Goal: Task Accomplishment & Management: Manage account settings

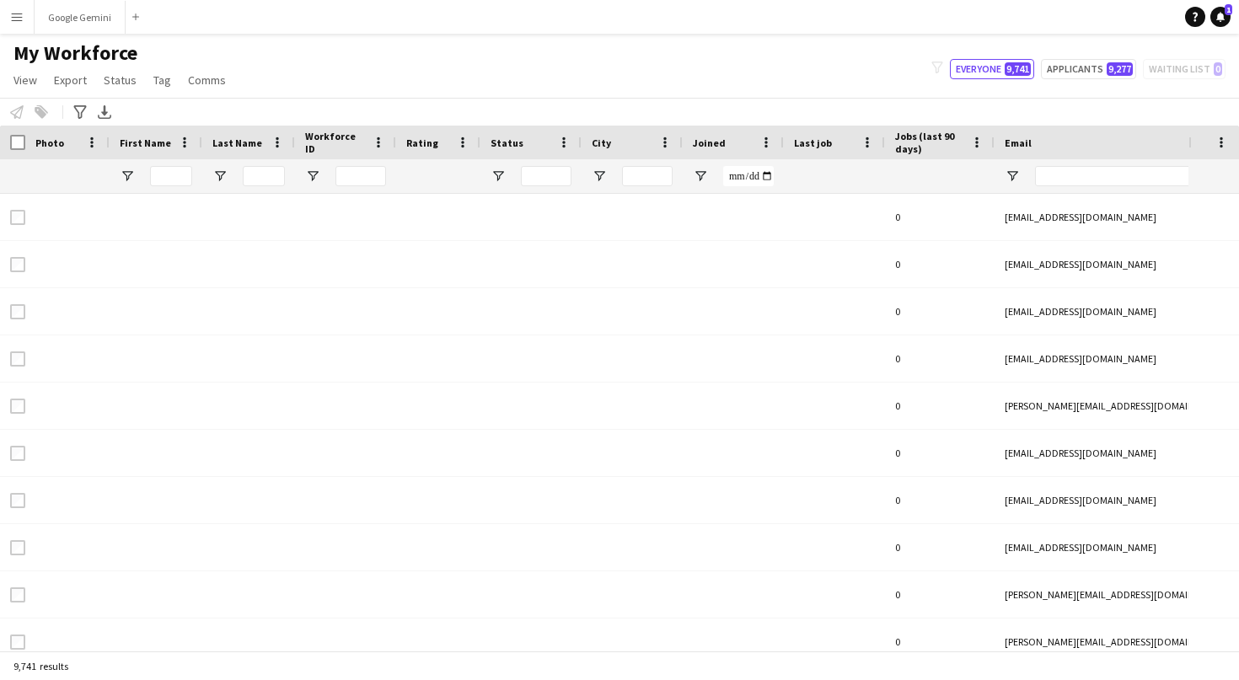
type input "**********"
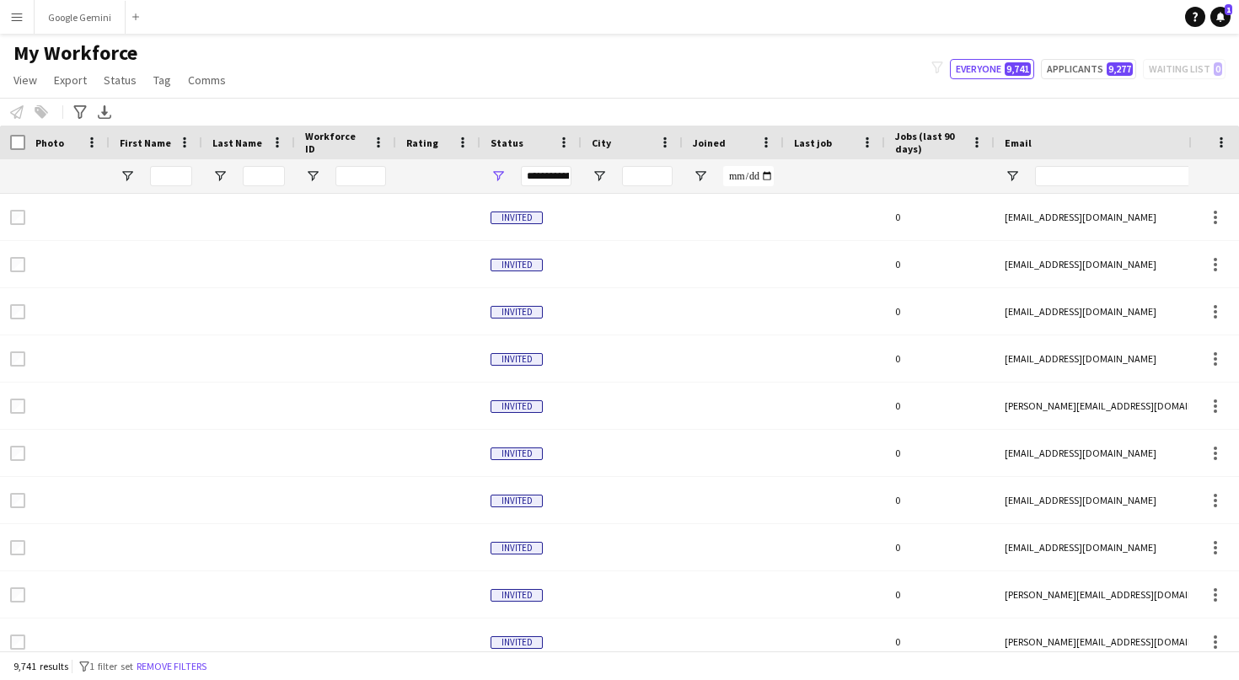
click at [17, 24] on button "Menu" at bounding box center [17, 17] width 34 height 34
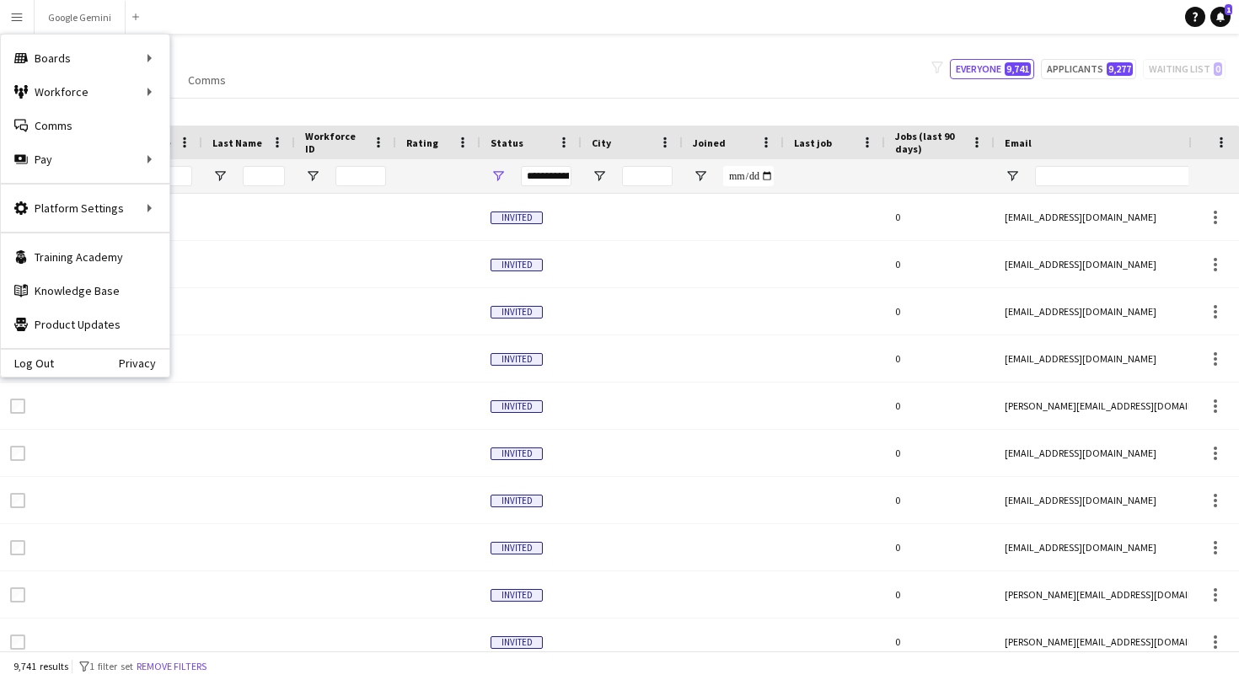
click at [556, 69] on div "My Workforce View Views Default view Deliveroo New view Update view Delete view…" at bounding box center [619, 68] width 1239 height 57
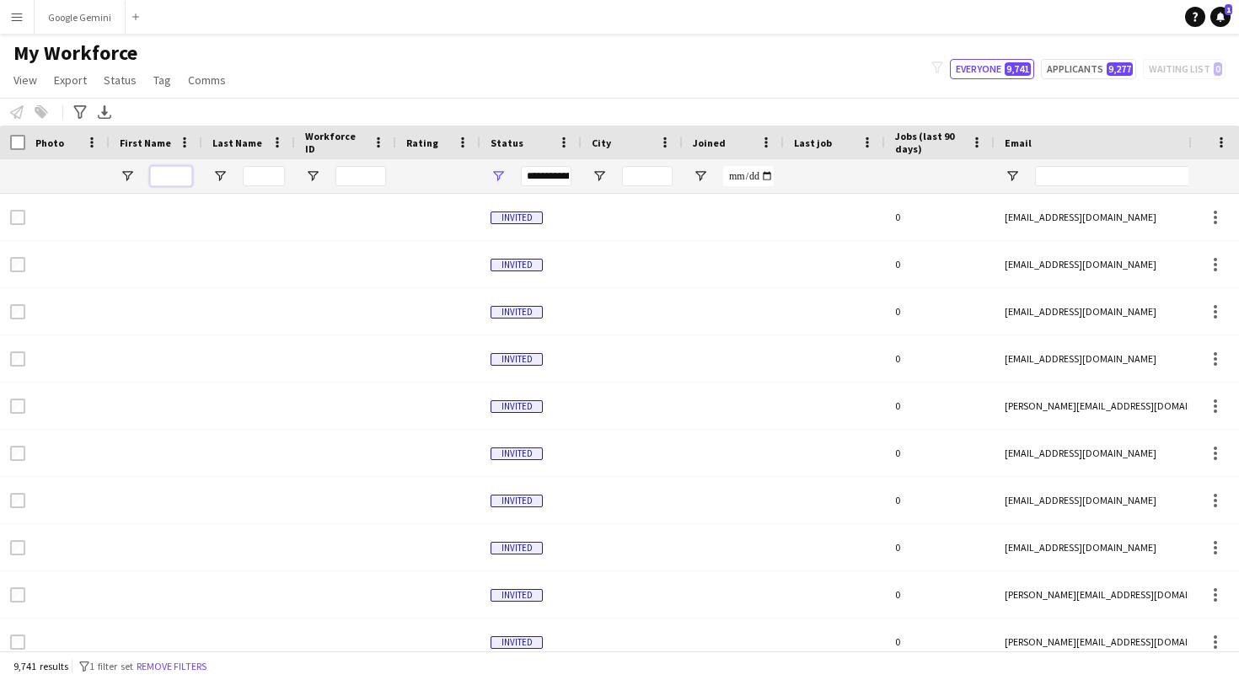
click at [164, 174] on input "First Name Filter Input" at bounding box center [171, 176] width 42 height 20
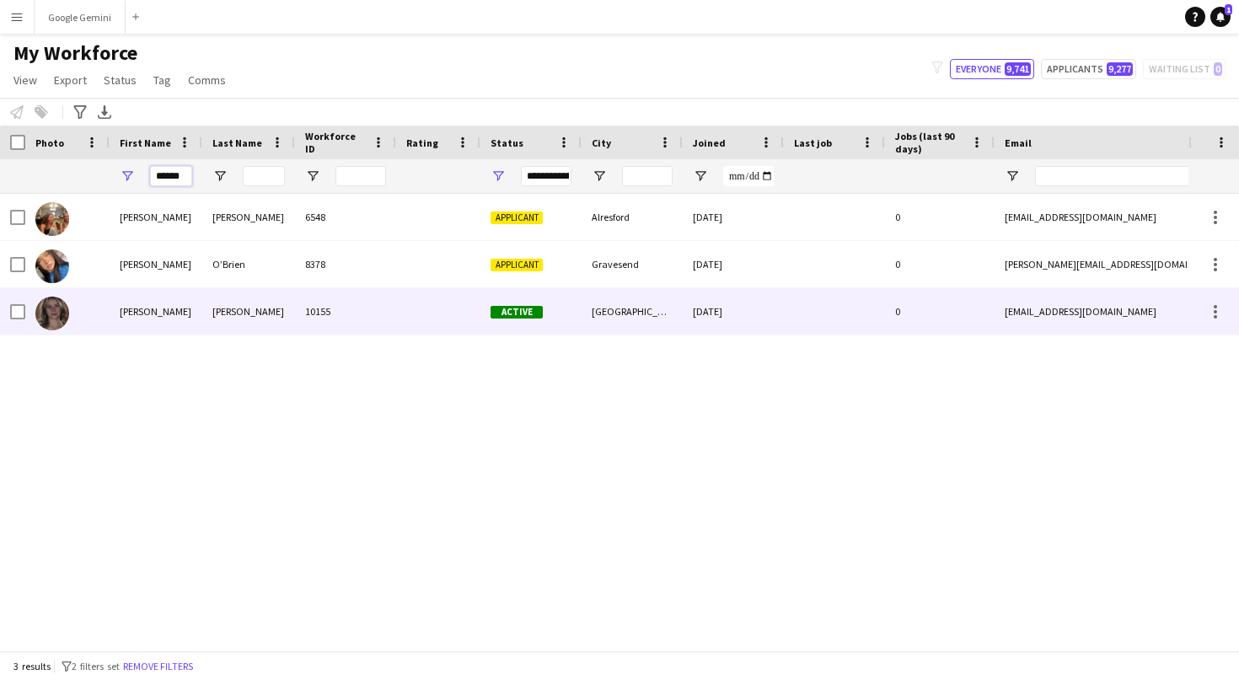
type input "******"
click at [412, 318] on div at bounding box center [438, 311] width 84 height 46
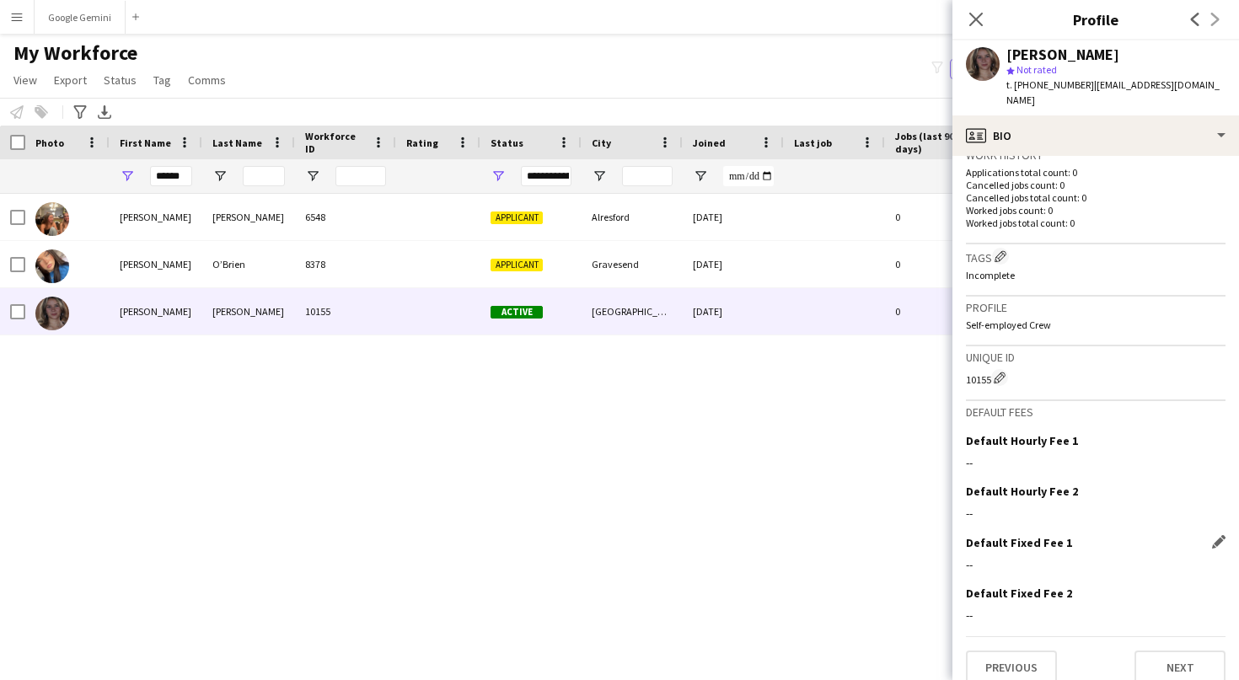
scroll to position [425, 0]
click at [1004, 251] on app-icon "Edit crew company tags" at bounding box center [1000, 257] width 12 height 12
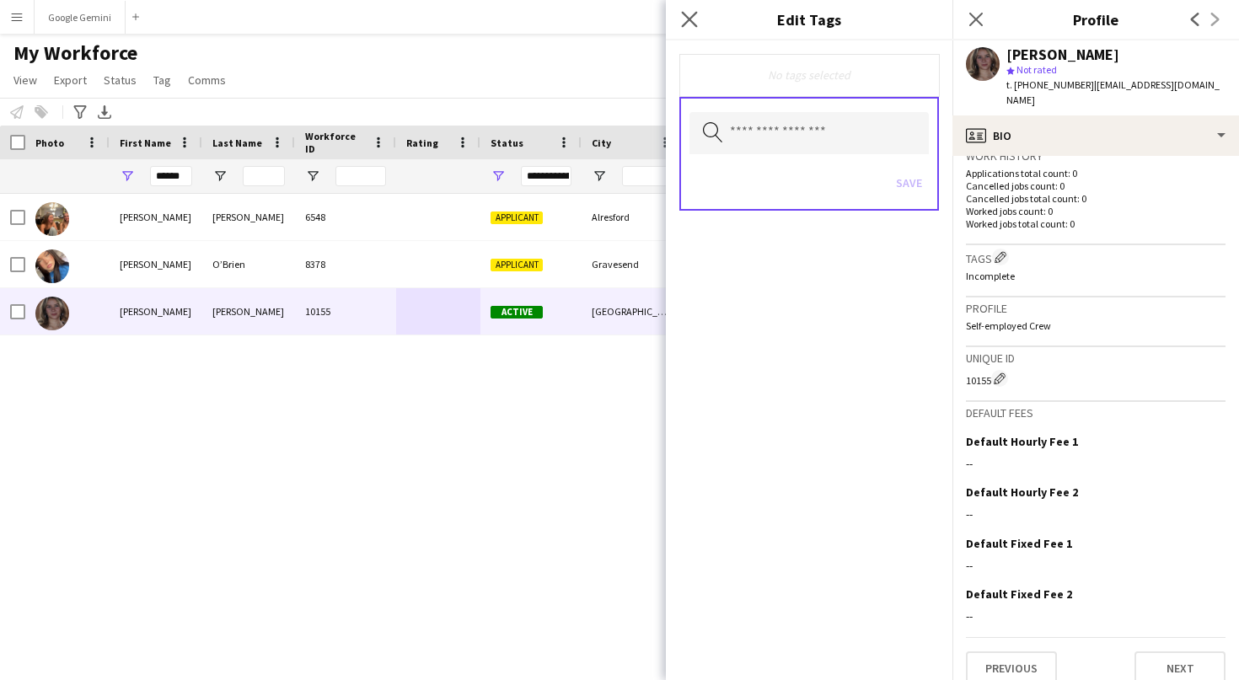
click at [696, 28] on app-icon "Close pop-in" at bounding box center [689, 20] width 24 height 24
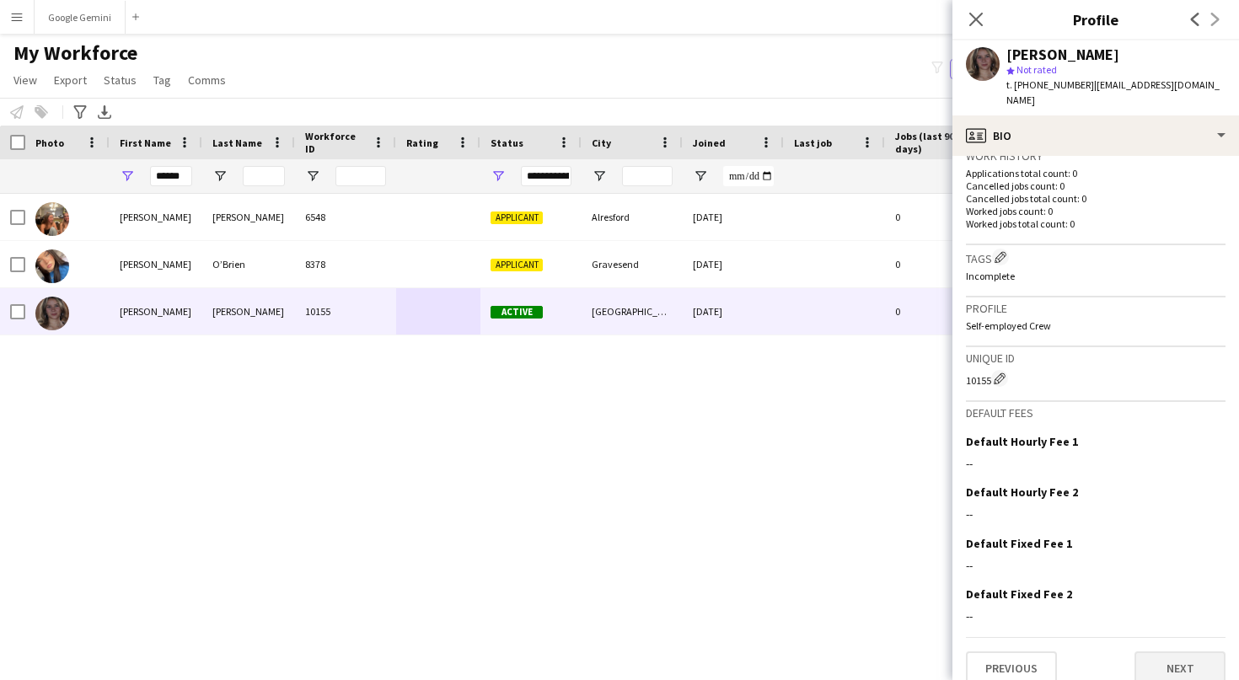
click at [1182, 653] on button "Next" at bounding box center [1179, 668] width 91 height 34
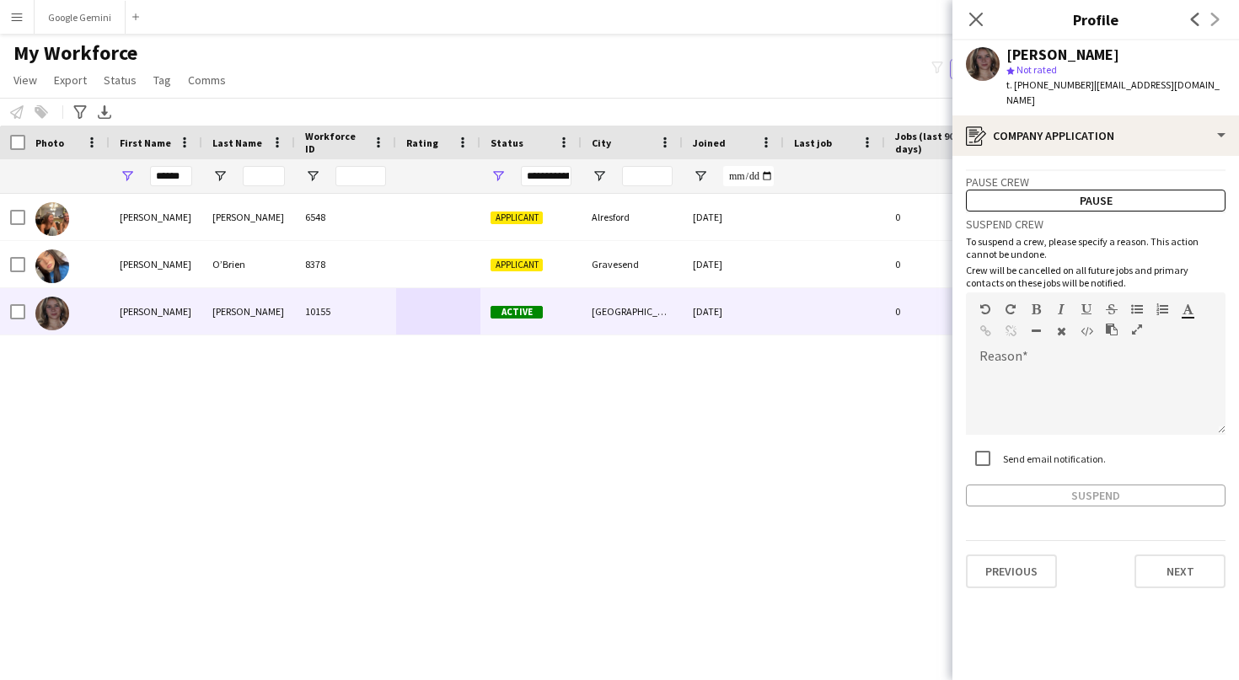
scroll to position [0, 0]
click at [1191, 554] on button "Next" at bounding box center [1179, 571] width 91 height 34
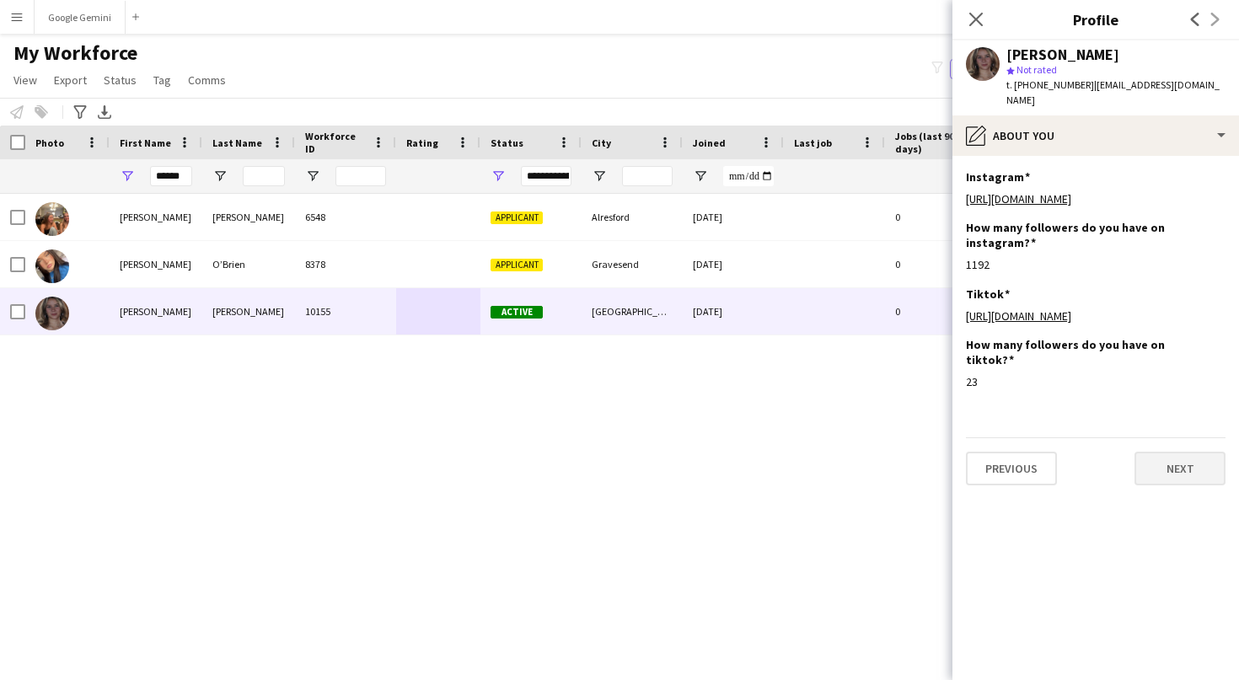
click at [1189, 484] on button "Next" at bounding box center [1179, 469] width 91 height 34
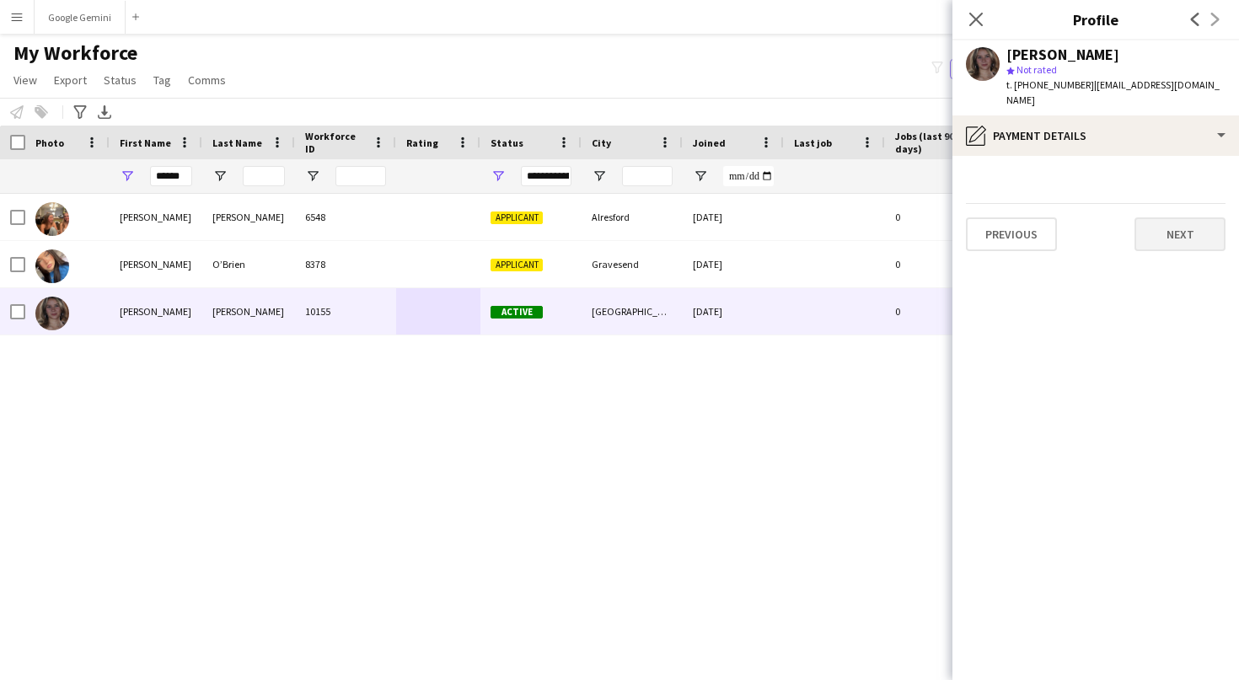
click at [1205, 219] on button "Next" at bounding box center [1179, 234] width 91 height 34
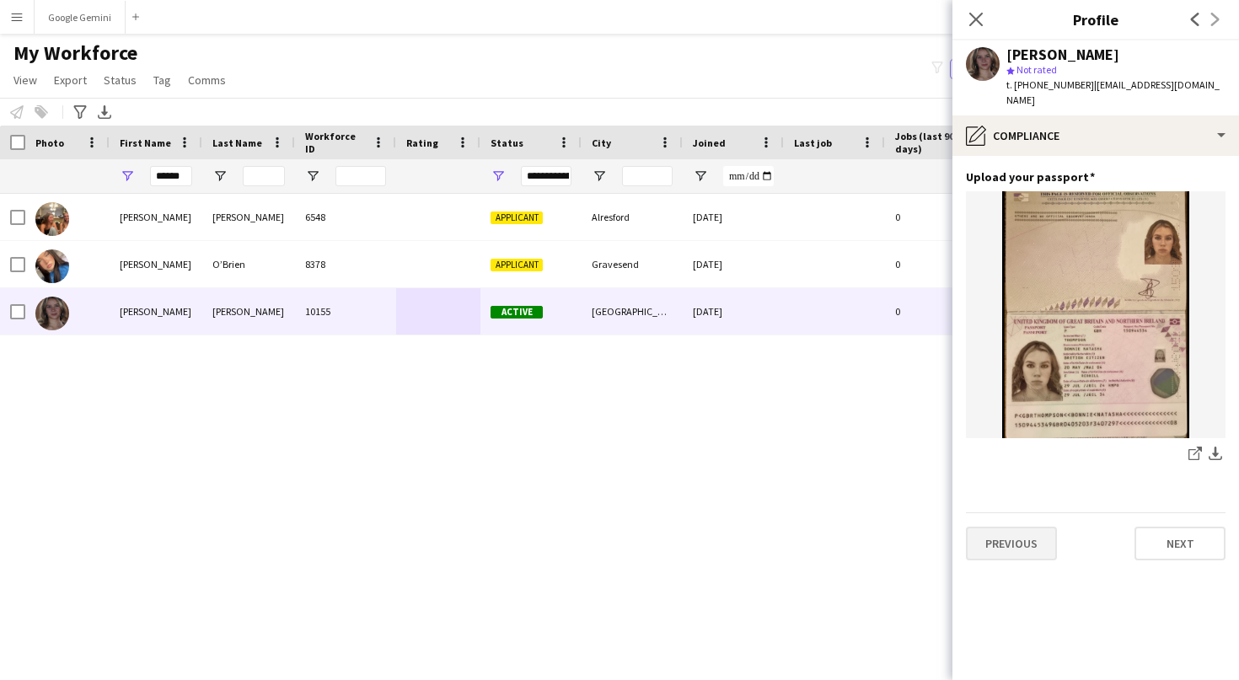
click at [1034, 527] on button "Previous" at bounding box center [1011, 544] width 91 height 34
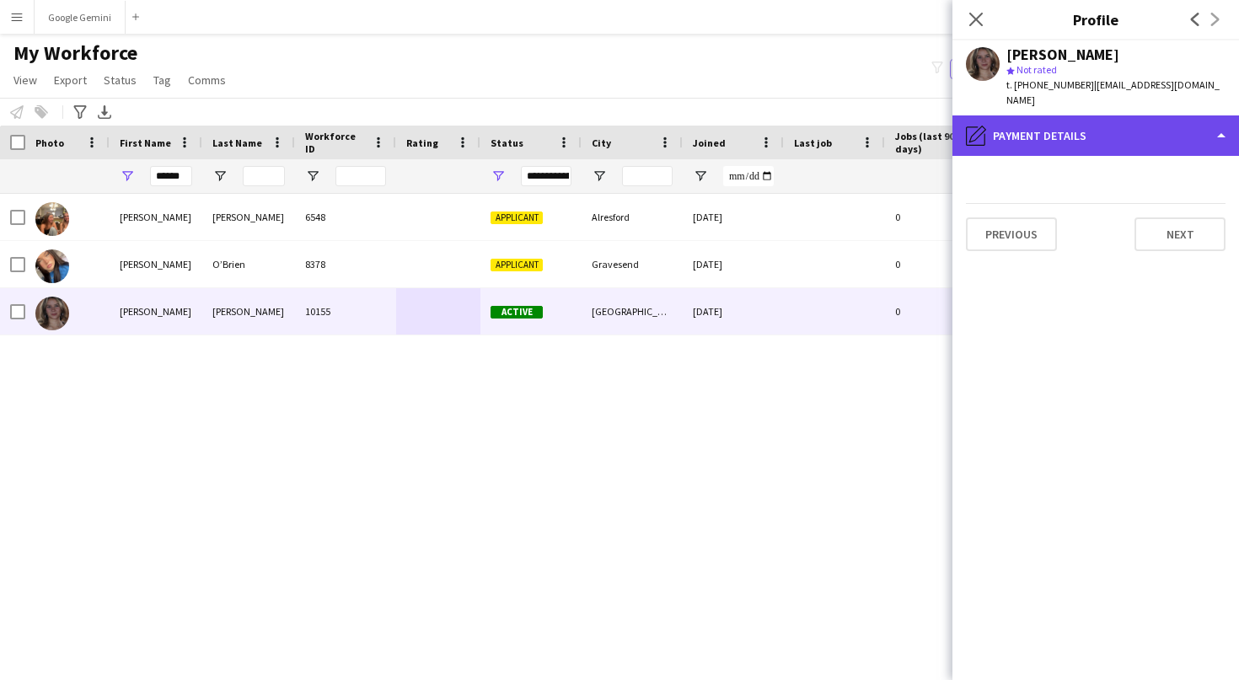
click at [1169, 115] on div "pencil4 Payment details" at bounding box center [1095, 135] width 286 height 40
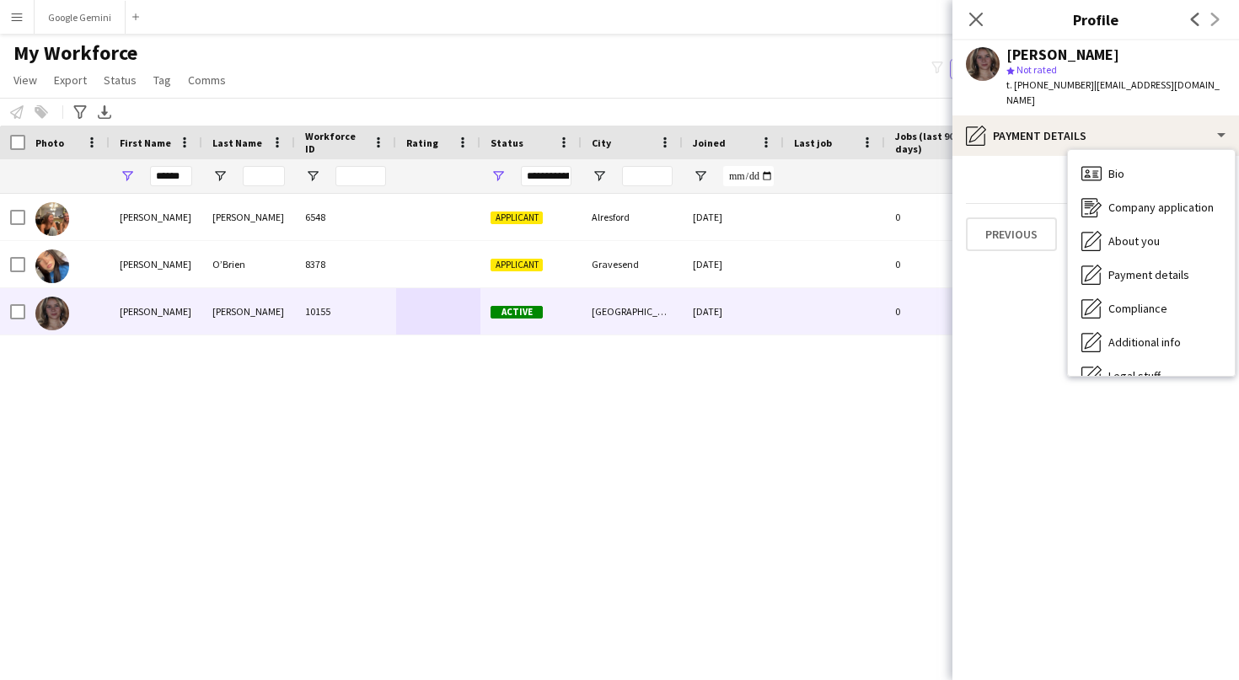
click at [1045, 286] on app-section-data-types "Previous Next" at bounding box center [1095, 418] width 286 height 524
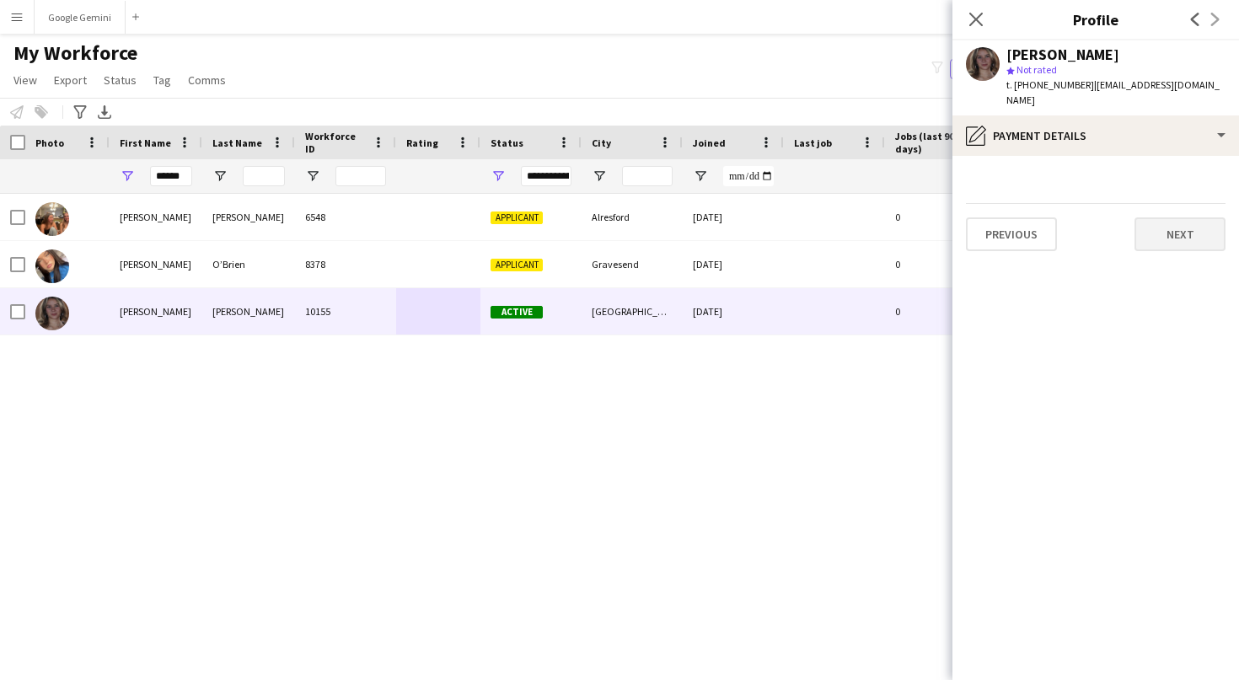
click at [1151, 218] on button "Next" at bounding box center [1179, 234] width 91 height 34
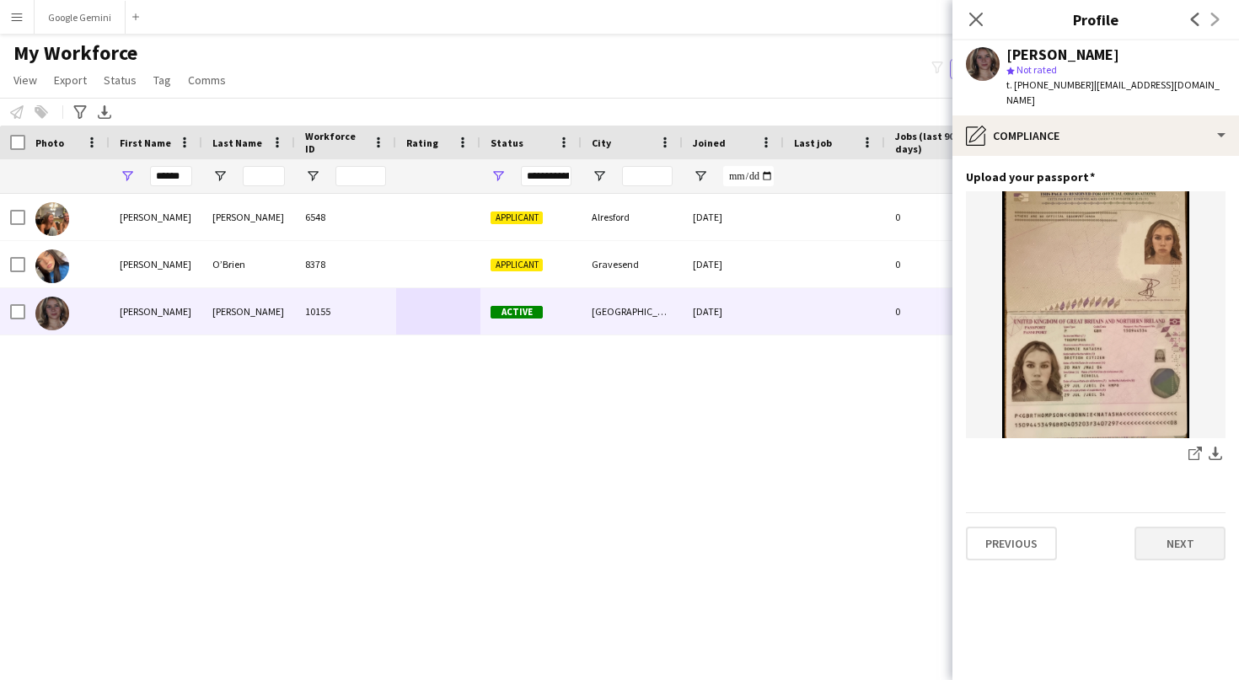
click at [1183, 530] on button "Next" at bounding box center [1179, 544] width 91 height 34
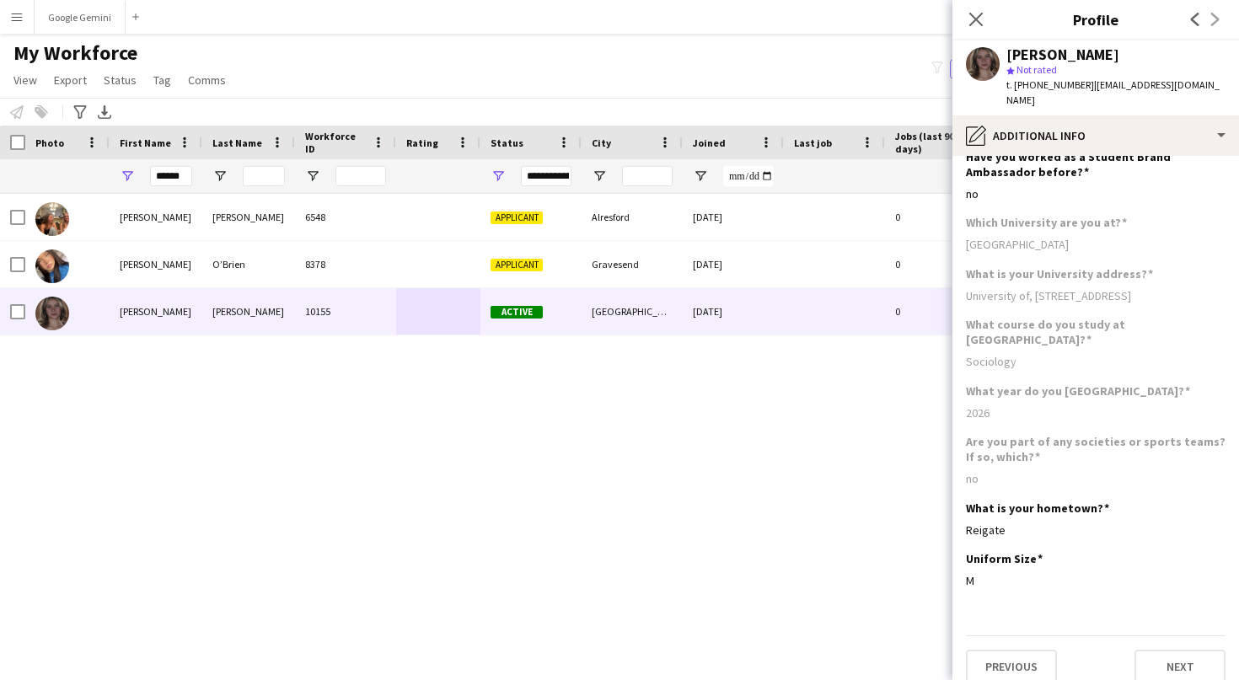
scroll to position [19, 0]
click at [1178, 651] on button "Next" at bounding box center [1179, 668] width 91 height 34
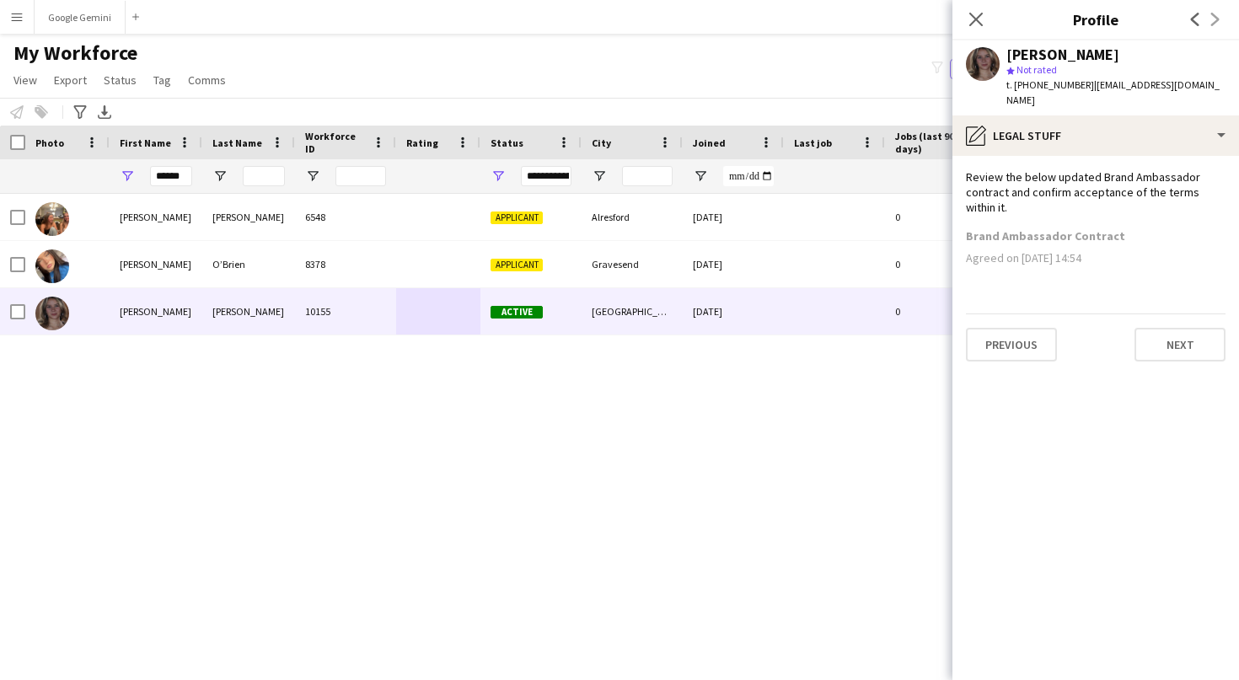
click at [1098, 250] on div "Agreed on [DATE] 14:54" at bounding box center [1096, 257] width 260 height 15
click at [1178, 334] on button "Next" at bounding box center [1179, 345] width 91 height 34
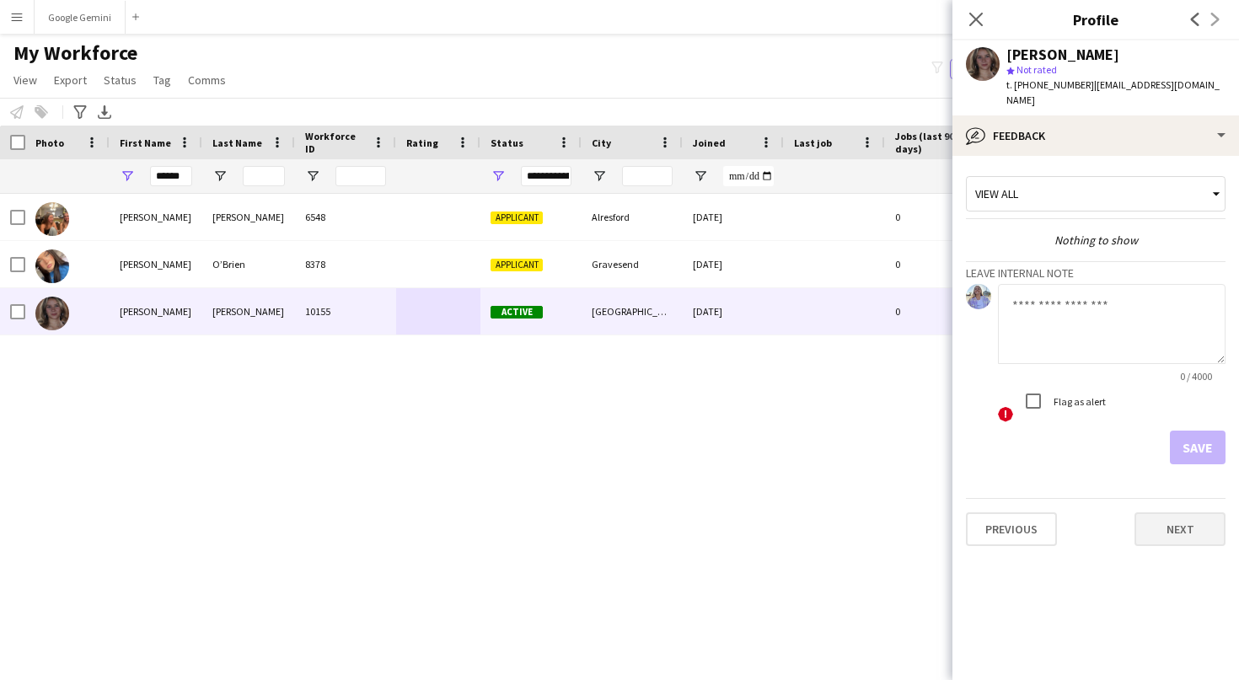
click at [1186, 512] on button "Next" at bounding box center [1179, 529] width 91 height 34
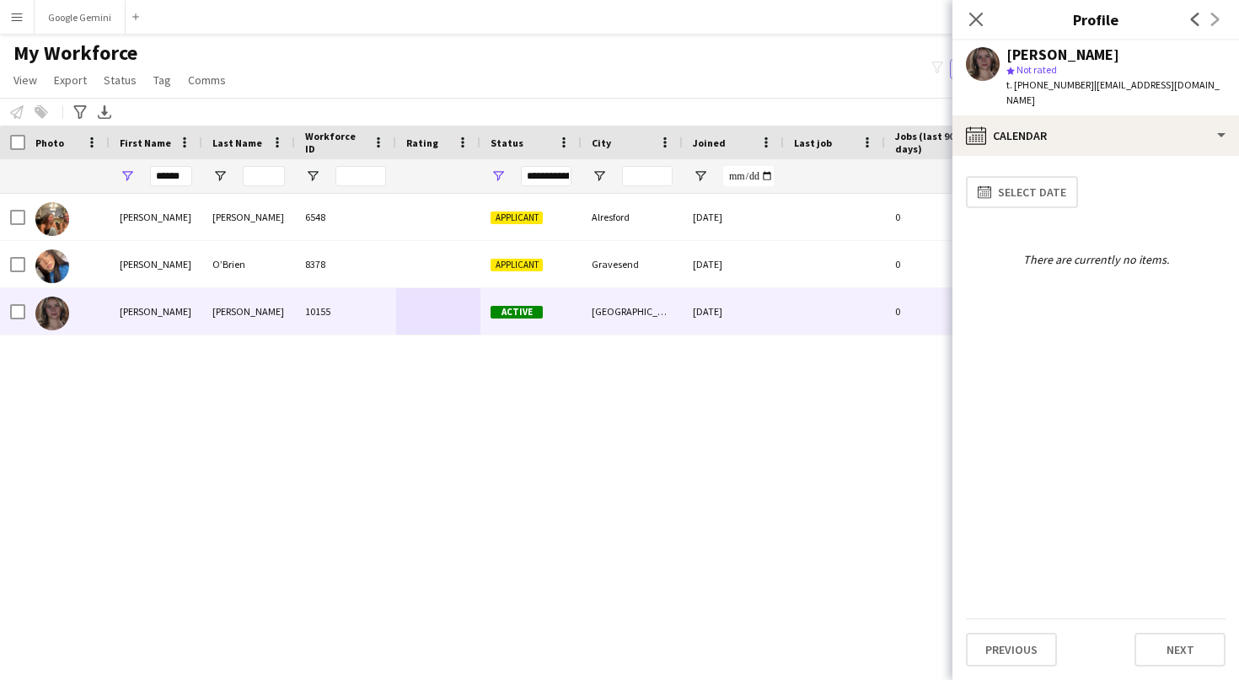
click at [917, 383] on div "[PERSON_NAME] 6548 Applicant Alresford [DATE] 0 [EMAIL_ADDRESS][DOMAIN_NAME] [P…" at bounding box center [594, 422] width 1188 height 457
click at [987, 23] on div "Close pop-in" at bounding box center [975, 19] width 47 height 39
click at [968, 15] on icon "Close pop-in" at bounding box center [975, 19] width 16 height 16
